Goal: Task Accomplishment & Management: Manage account settings

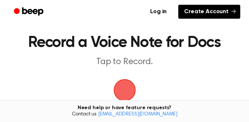
click at [217, 9] on link "Create Account" at bounding box center [210, 12] width 62 height 14
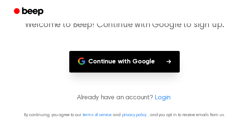
scroll to position [62, 0]
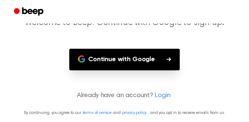
click at [161, 94] on link "Login" at bounding box center [163, 96] width 16 height 10
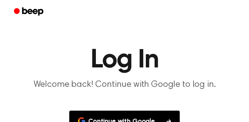
scroll to position [50, 0]
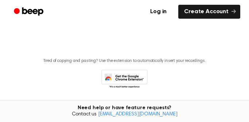
scroll to position [119, 0]
